Goal: Check status: Check status

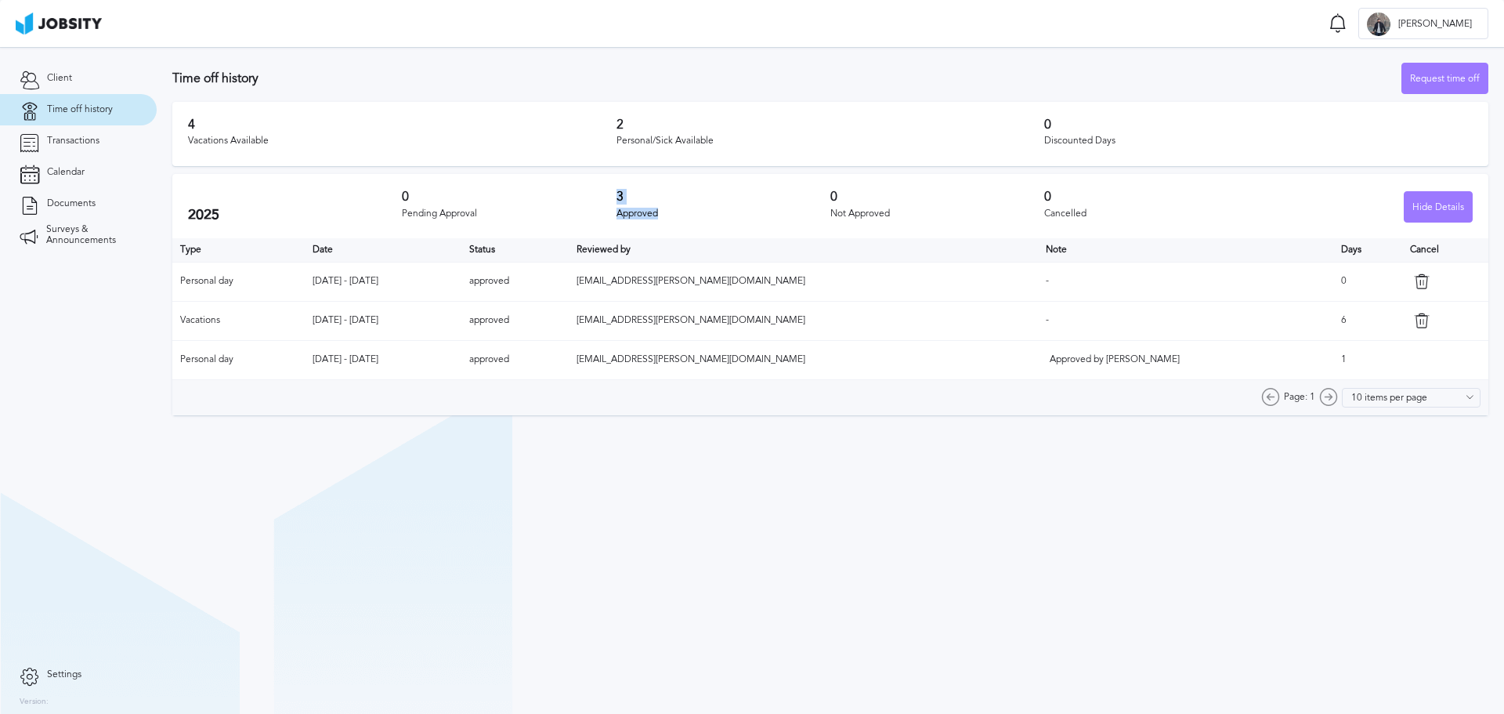
click at [658, 216] on div "2025 0 Pending Approval 3 Approved 0 Not Approved 0 Cancelled Hide Details" at bounding box center [830, 206] width 1316 height 64
click at [685, 193] on h3 "3" at bounding box center [723, 197] width 214 height 14
click at [862, 552] on section "Time off history Request time off 4 Vacations Available 2 Personal/Sick Availab…" at bounding box center [830, 380] width 1347 height 667
click at [705, 474] on section "Time off history Request time off 4 Vacations Available 2 Personal/Sick Availab…" at bounding box center [830, 380] width 1347 height 667
